Goal: Task Accomplishment & Management: Use online tool/utility

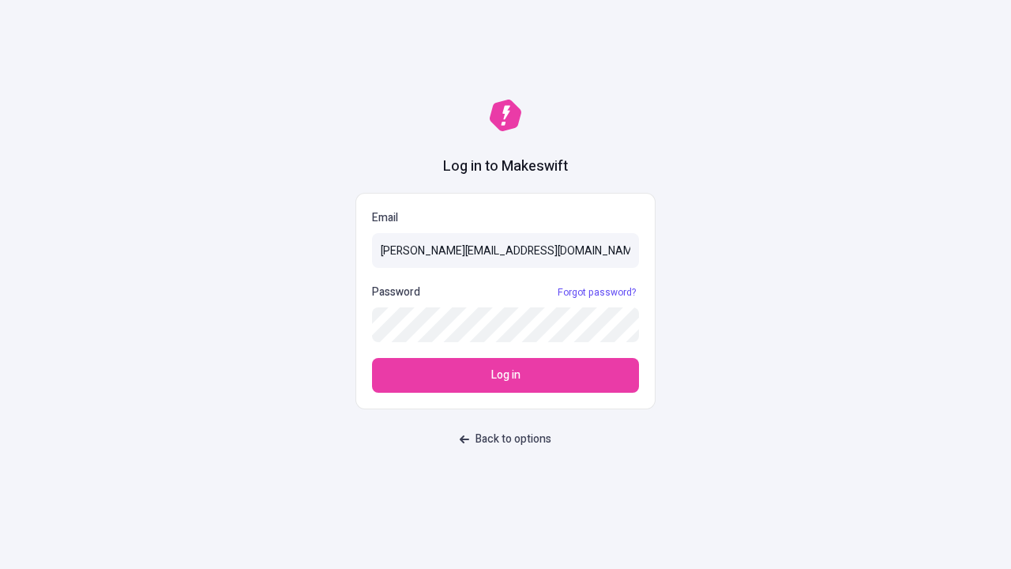
type input "[PERSON_NAME][EMAIL_ADDRESS][DOMAIN_NAME]"
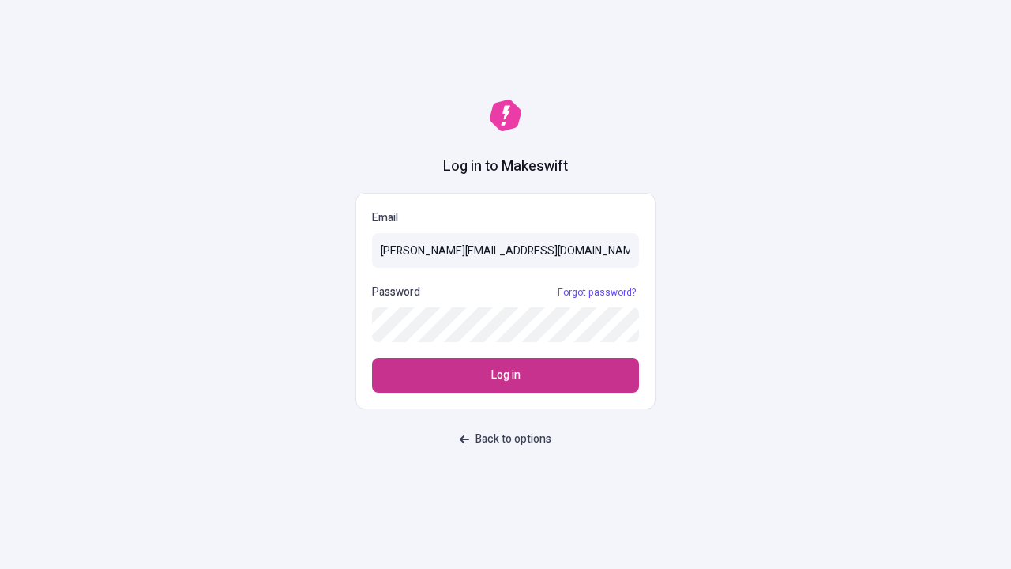
click at [506, 375] on span "Log in" at bounding box center [505, 374] width 29 height 17
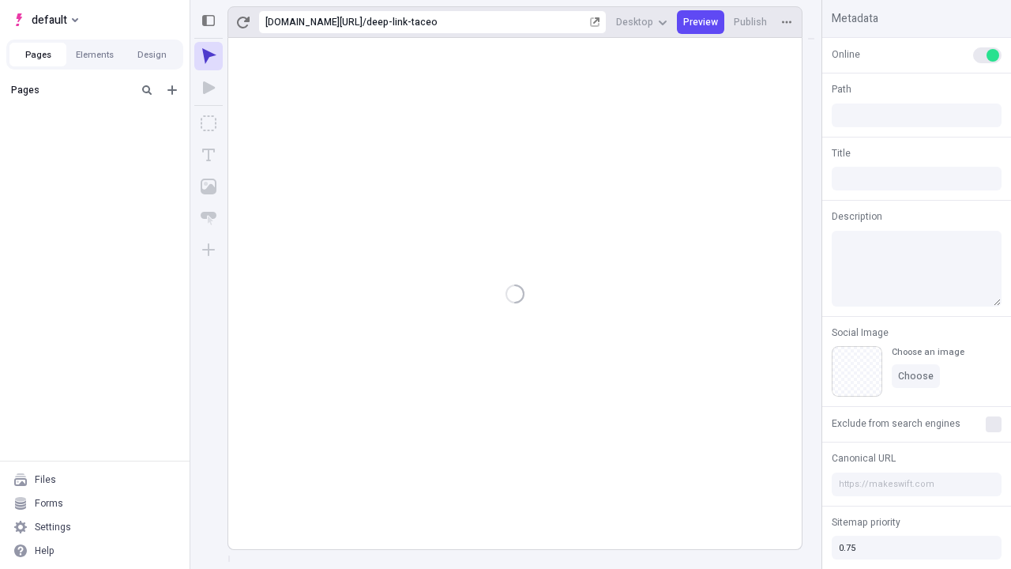
type input "/deep-link-taceo"
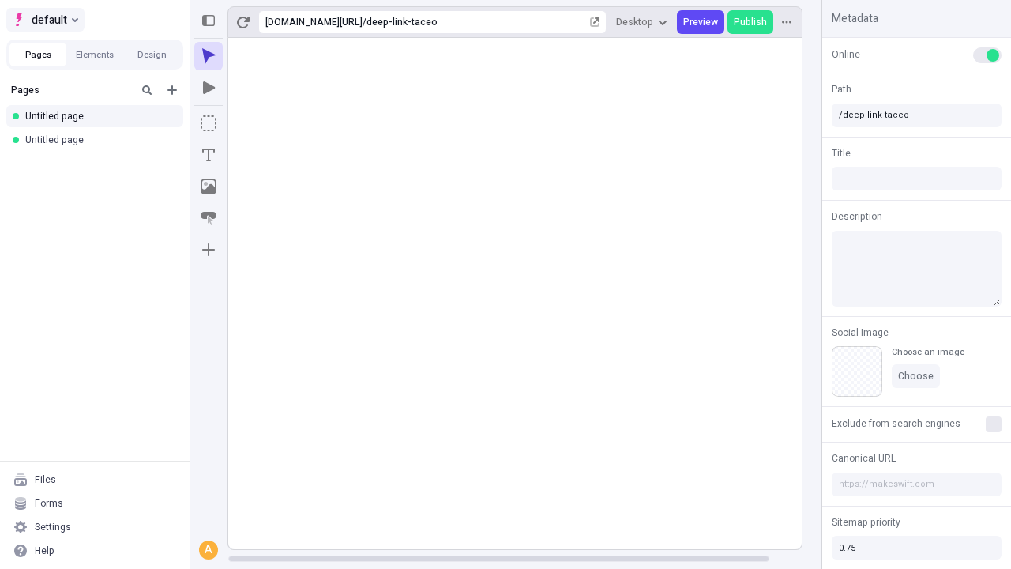
click at [44, 20] on span "default" at bounding box center [50, 19] width 36 height 19
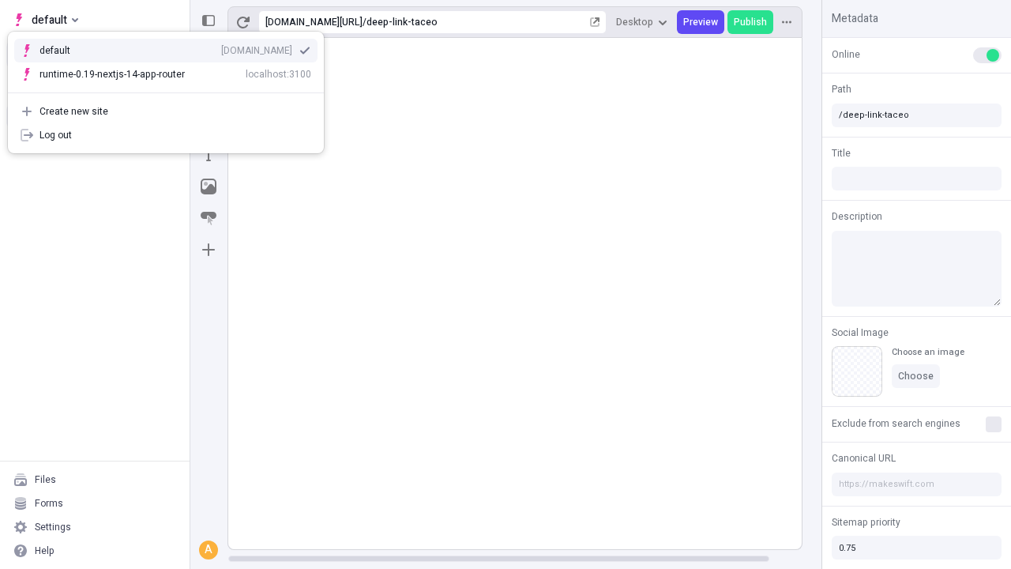
click at [166, 111] on div "Create new site" at bounding box center [175, 111] width 272 height 13
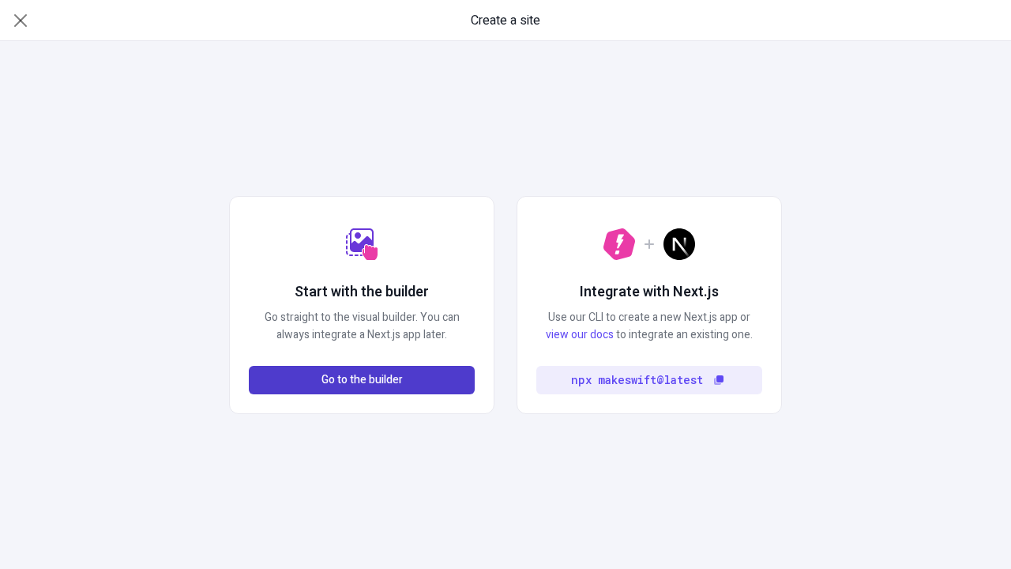
click at [362, 380] on span "Go to the builder" at bounding box center [361, 379] width 81 height 17
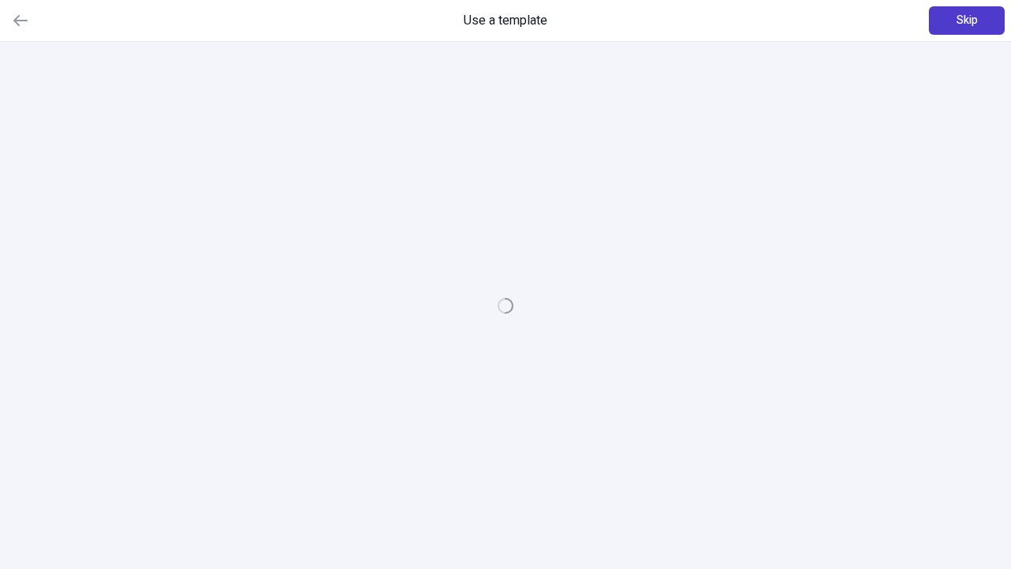
click at [967, 21] on span "Skip" at bounding box center [967, 20] width 21 height 17
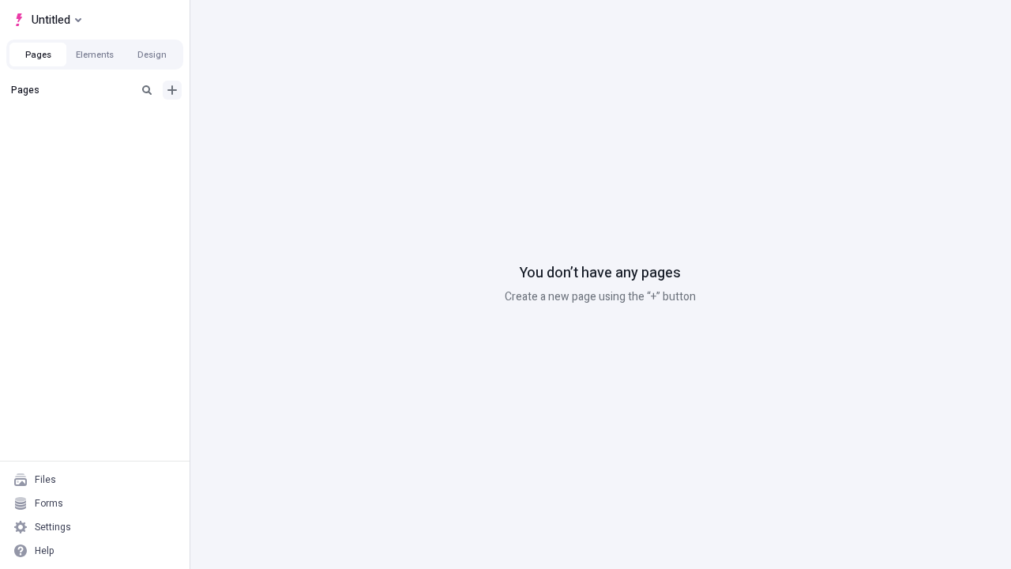
click at [172, 90] on icon "Add new" at bounding box center [171, 89] width 9 height 9
click at [256, 122] on span "Blank page" at bounding box center [265, 122] width 98 height 13
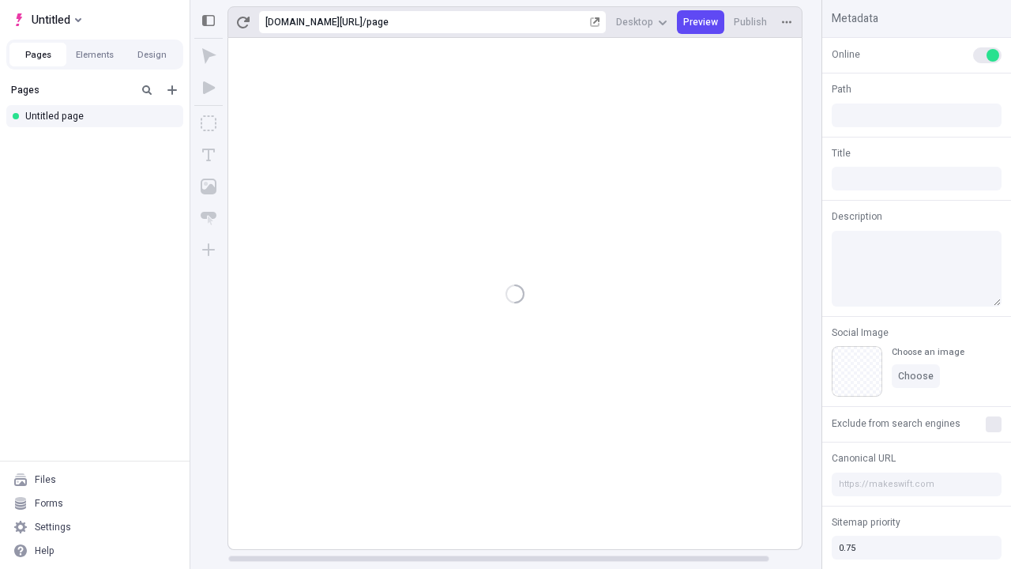
type input "/page"
click at [751, 22] on span "Publish" at bounding box center [750, 22] width 33 height 13
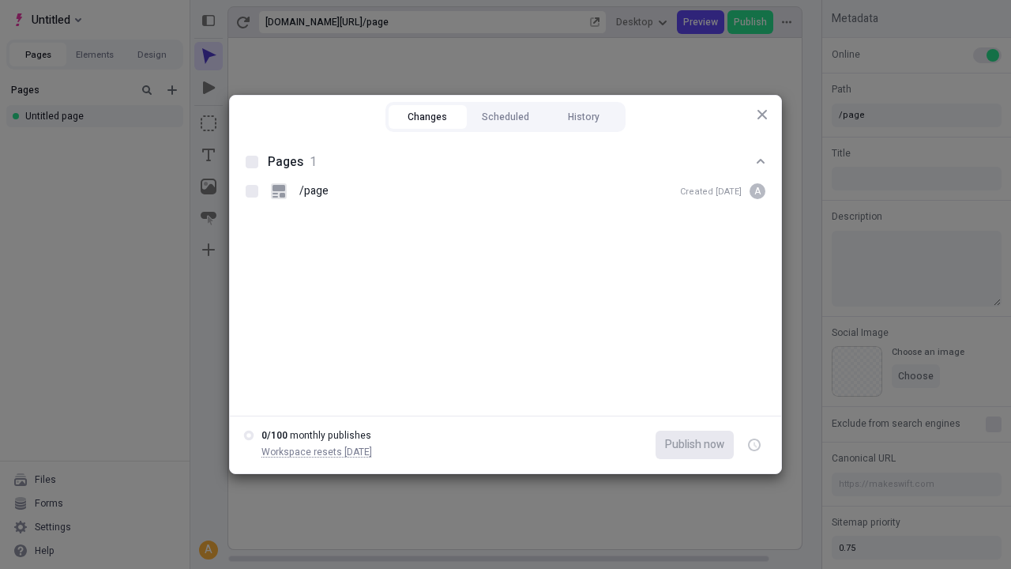
click at [427, 117] on button "Changes" at bounding box center [428, 117] width 78 height 24
click at [252, 162] on div at bounding box center [252, 162] width 13 height 13
checkbox input "true"
click at [754, 445] on icon "button" at bounding box center [756, 445] width 4 height 6
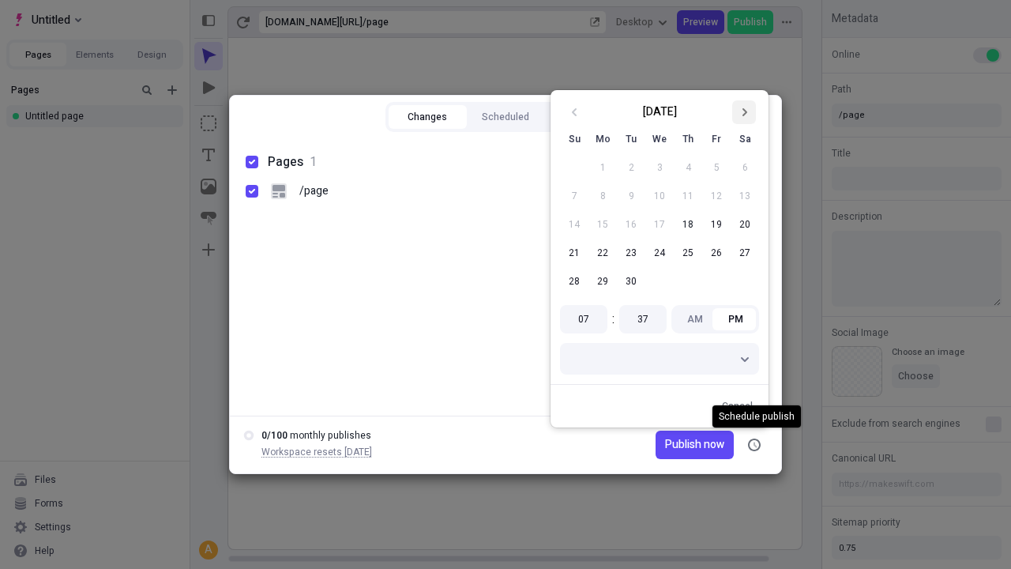
click at [744, 112] on icon "Go to next month" at bounding box center [743, 111] width 9 height 9
click at [660, 167] on button "1" at bounding box center [659, 167] width 28 height 28
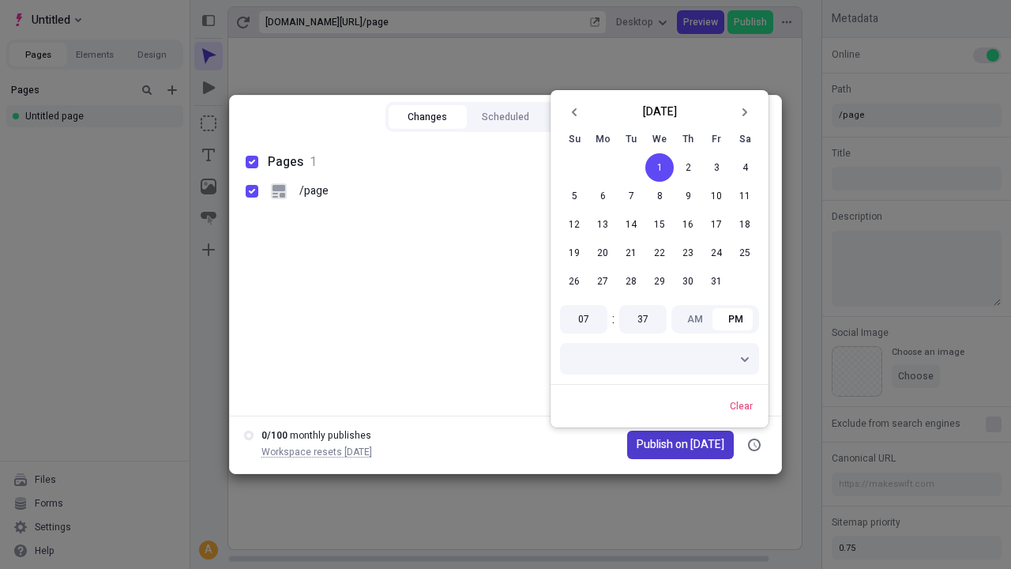
click at [671, 445] on span "Publish on 10/1/2025" at bounding box center [681, 444] width 88 height 17
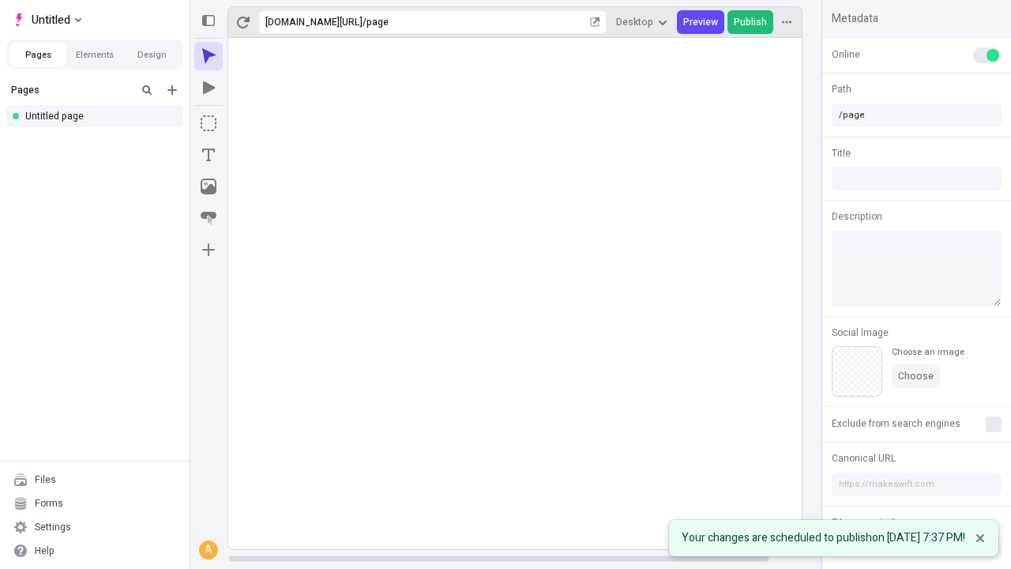
click at [751, 22] on span "Publish" at bounding box center [750, 22] width 33 height 13
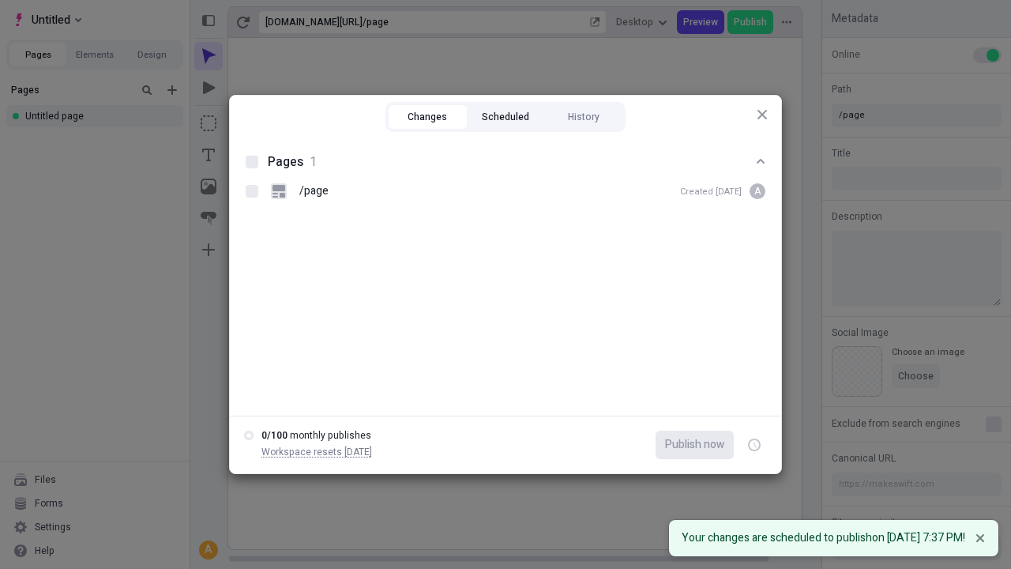
click at [506, 117] on button "Scheduled" at bounding box center [506, 117] width 78 height 24
